Goal: Transaction & Acquisition: Purchase product/service

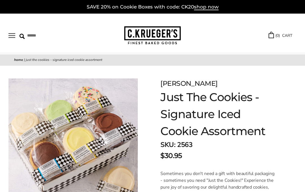
click at [15, 36] on button "Open navigation" at bounding box center [11, 35] width 7 height 5
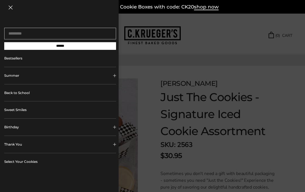
click at [16, 113] on link "Sweet Smiles" at bounding box center [60, 109] width 112 height 17
click at [18, 60] on link "Bestsellers" at bounding box center [60, 58] width 112 height 17
click at [9, 75] on button "Summer" at bounding box center [60, 75] width 112 height 17
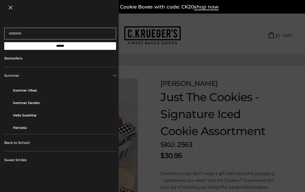
click at [21, 118] on link "Hello Sunshine" at bounding box center [62, 115] width 99 height 12
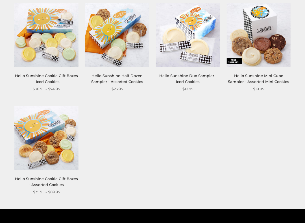
scroll to position [96, 0]
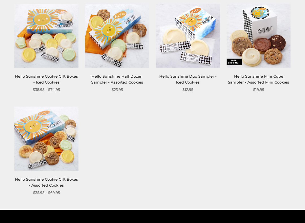
click at [41, 46] on img at bounding box center [46, 36] width 64 height 64
